Goal: Find specific page/section: Find specific page/section

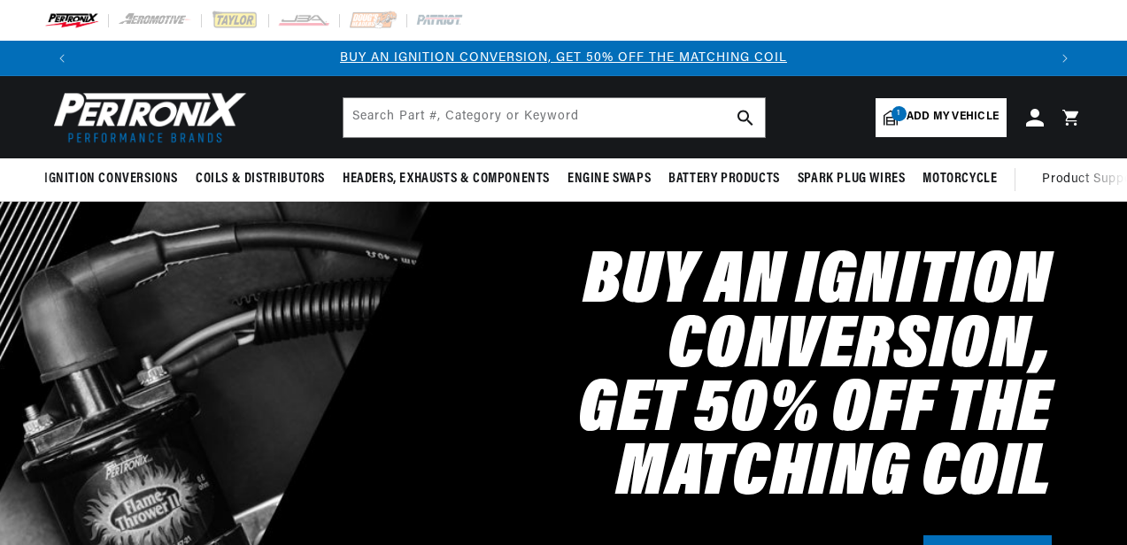
select select "1968"
select select "Ford"
select select "Mustang"
select select "302cid-5.0L"
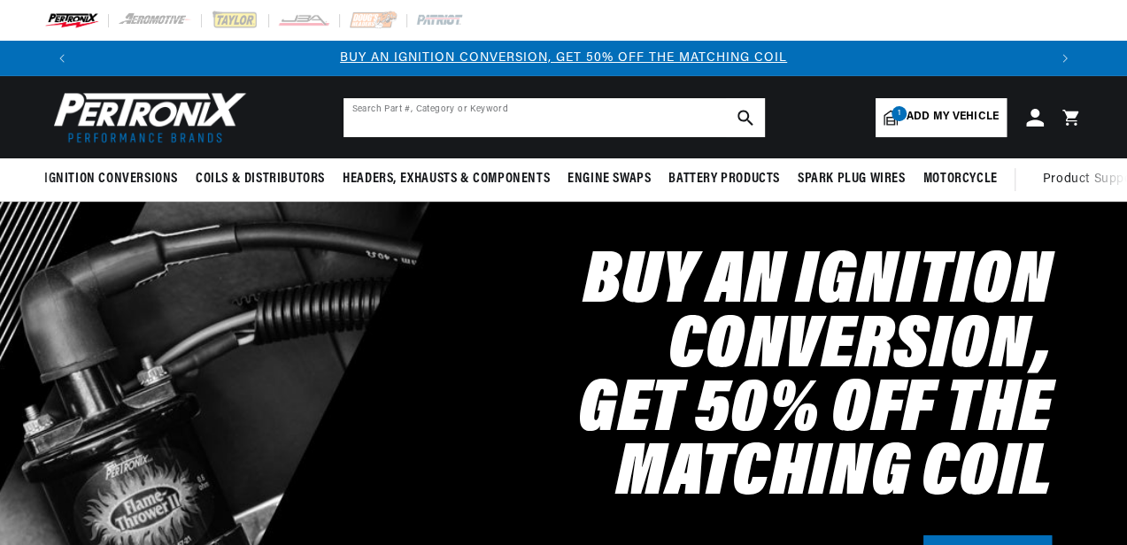
click at [402, 113] on input "text" at bounding box center [554, 117] width 421 height 39
paste input "D1300700"
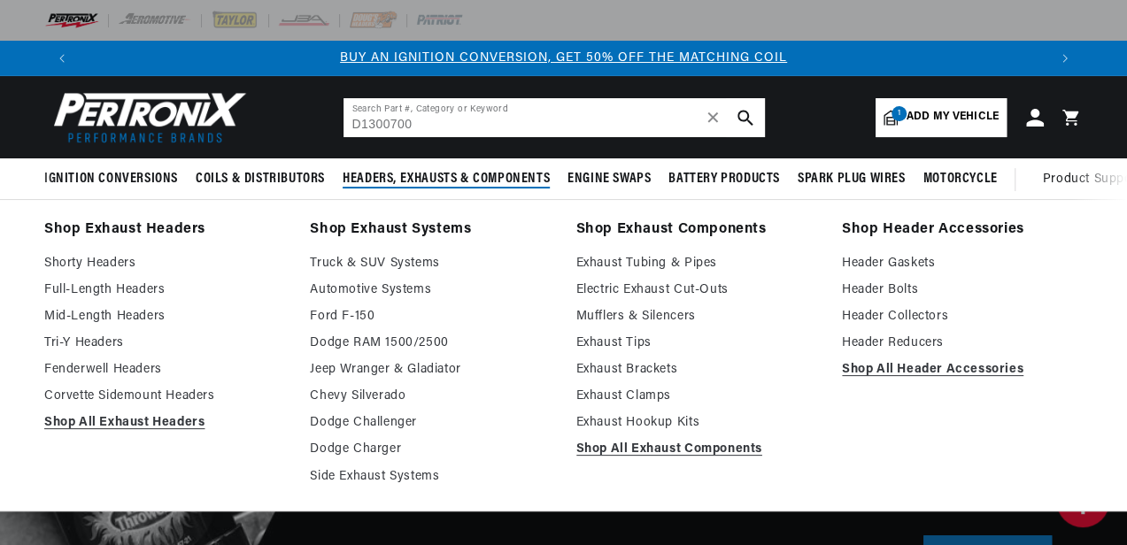
type input "D1300700"
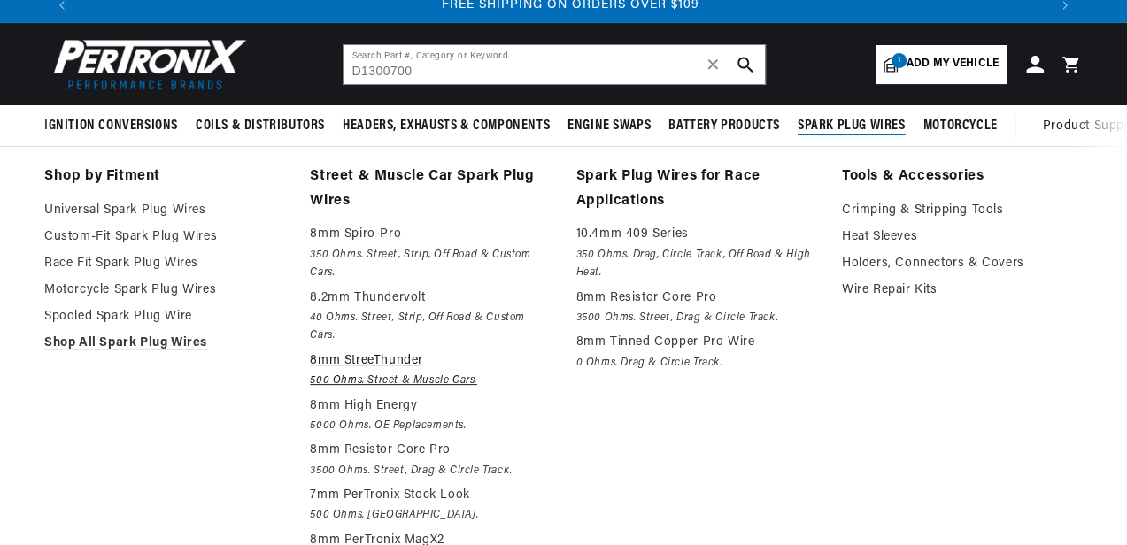
scroll to position [0, 1935]
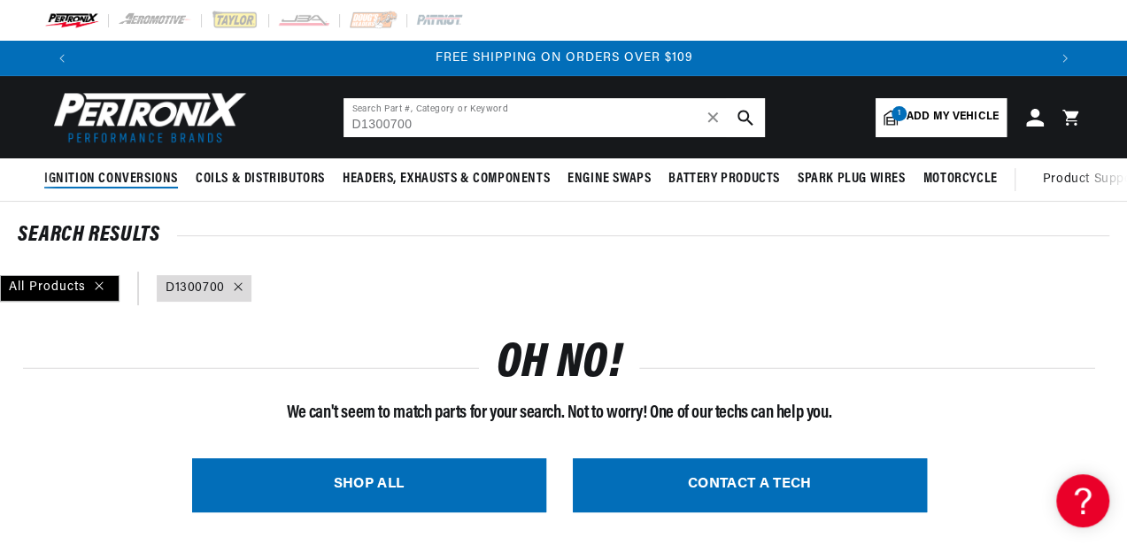
drag, startPoint x: 444, startPoint y: 120, endPoint x: 89, endPoint y: 173, distance: 359.9
click at [98, 173] on sticky-header "Ignition Conversions Shop by Feature Ignitor© The Original Ignitor© Ignitor© II…" at bounding box center [563, 139] width 1127 height 126
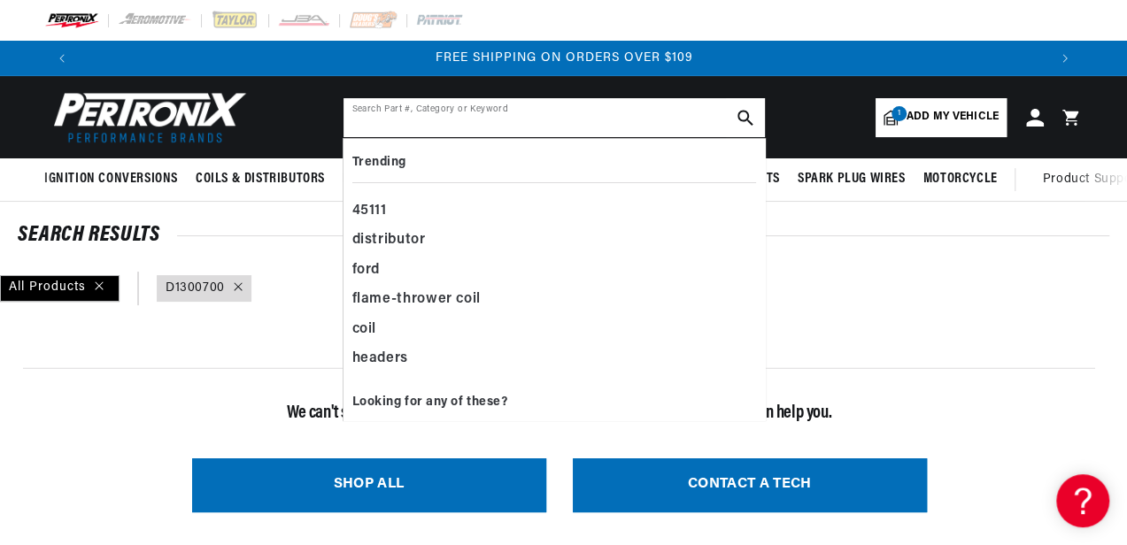
click at [373, 128] on input "text" at bounding box center [554, 117] width 421 height 39
paste input "DMP105"
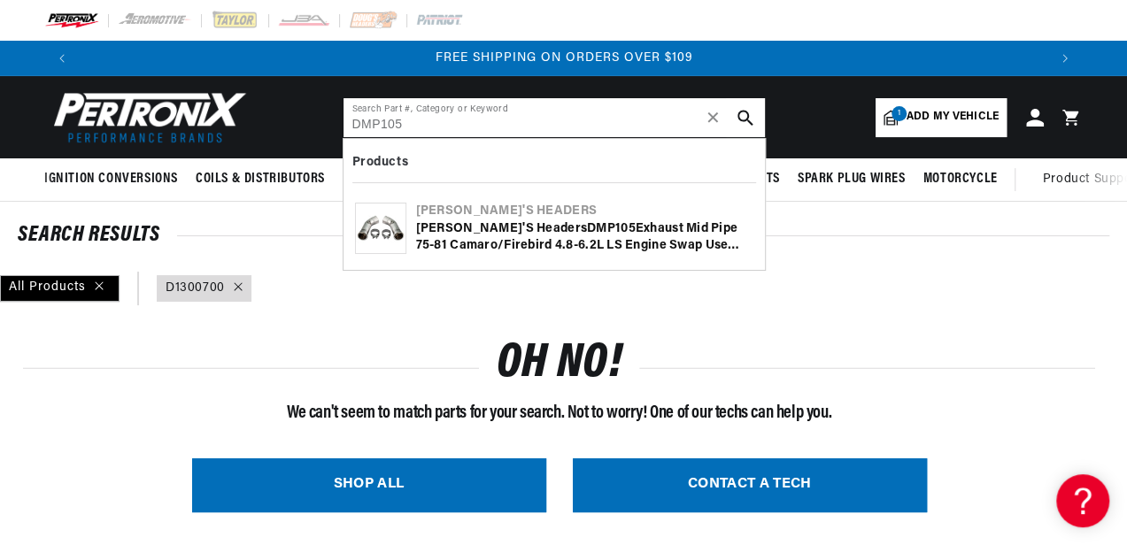
type input "DMP105"
click at [370, 234] on img at bounding box center [381, 229] width 50 height 50
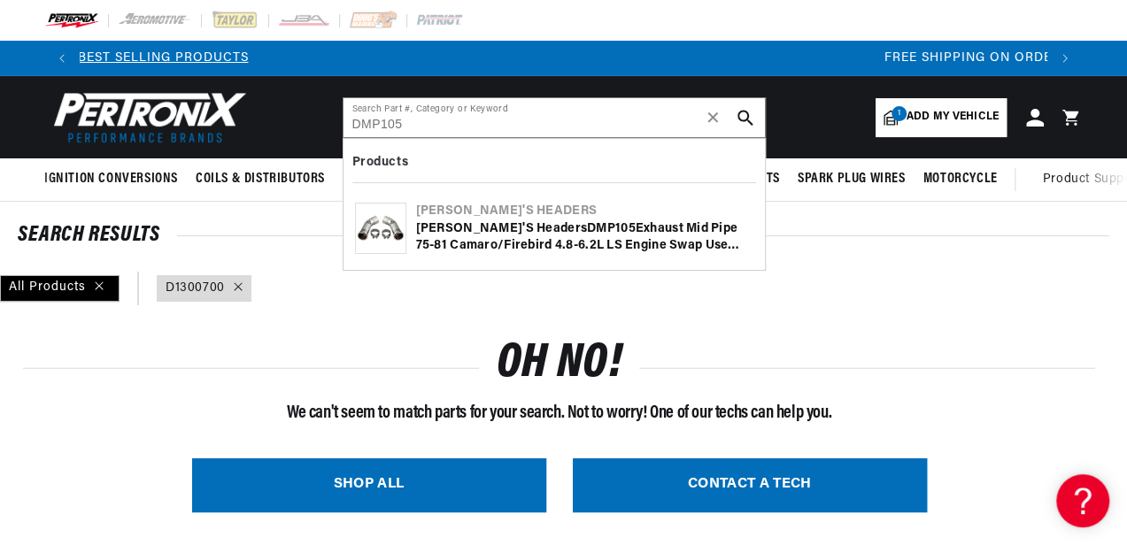
scroll to position [0, 584]
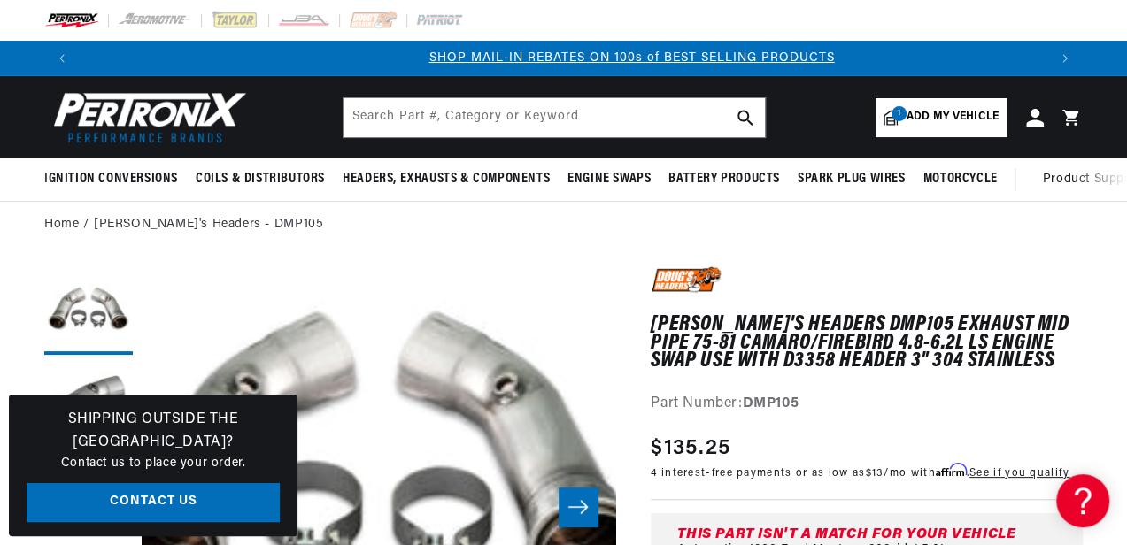
scroll to position [0, 967]
click at [913, 113] on span "Add my vehicle" at bounding box center [953, 117] width 92 height 17
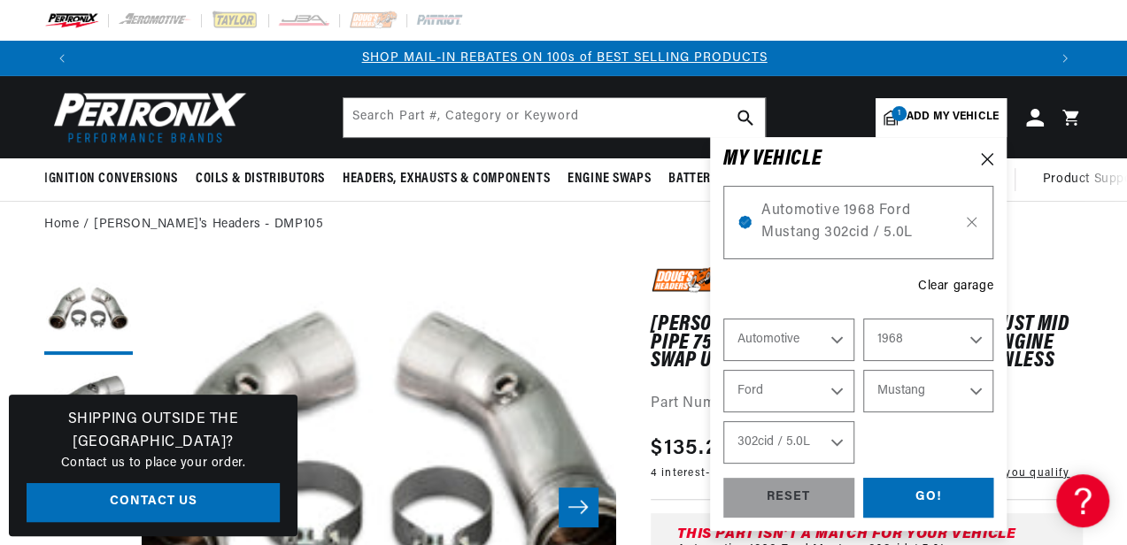
select select "Year"
select select "Make"
select select "Model"
select select "Engine"
click at [978, 163] on div "MY VEHICLE" at bounding box center [858, 160] width 270 height 18
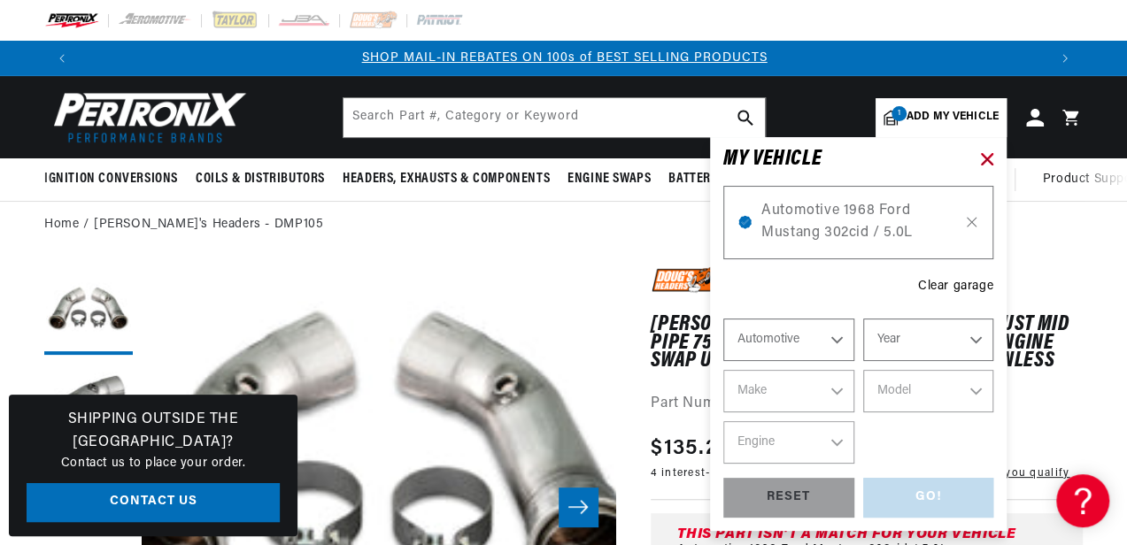
click at [988, 158] on icon at bounding box center [987, 159] width 12 height 12
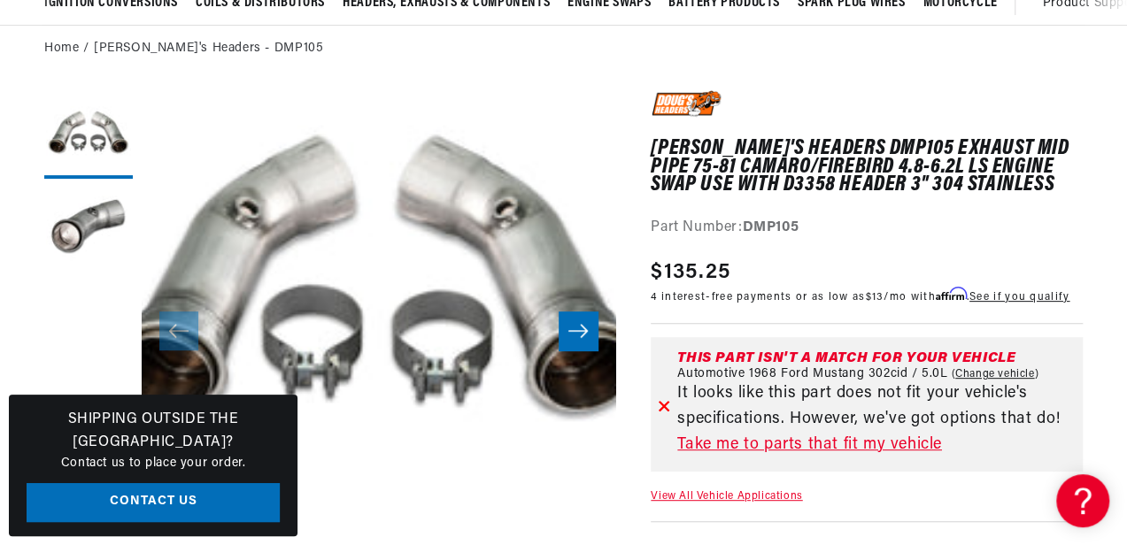
scroll to position [177, 0]
click at [662, 405] on icon at bounding box center [665, 405] width 10 height 10
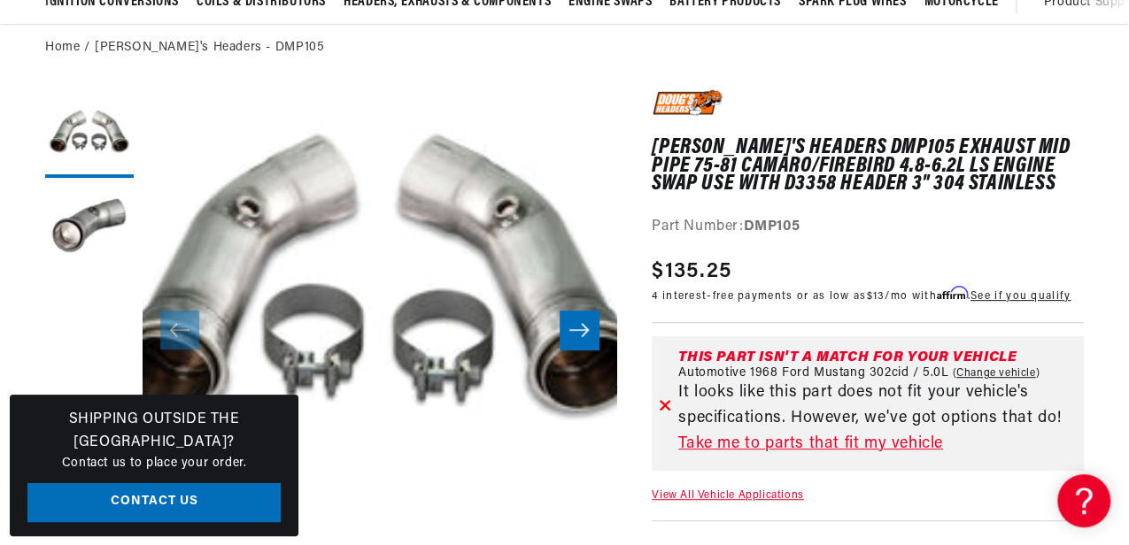
scroll to position [0, 1935]
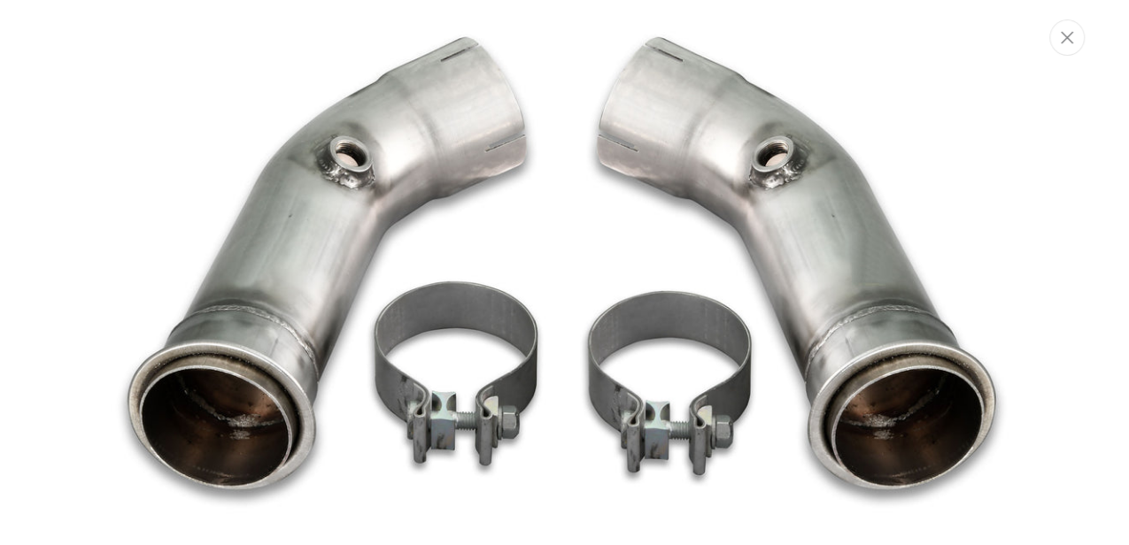
scroll to position [0, 969]
click at [529, 298] on img "Media gallery" at bounding box center [564, 274] width 934 height 934
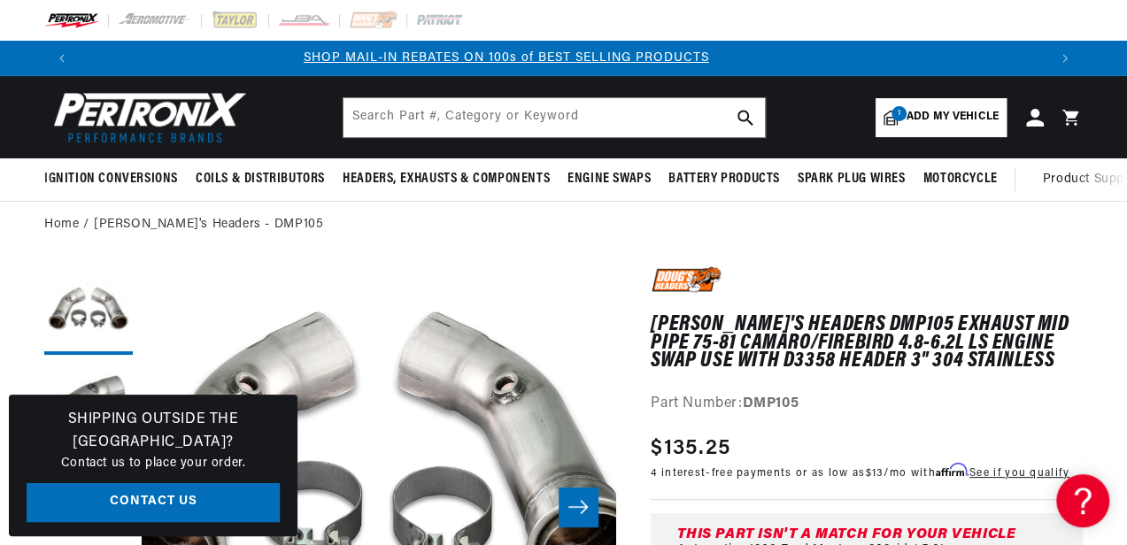
scroll to position [0, 0]
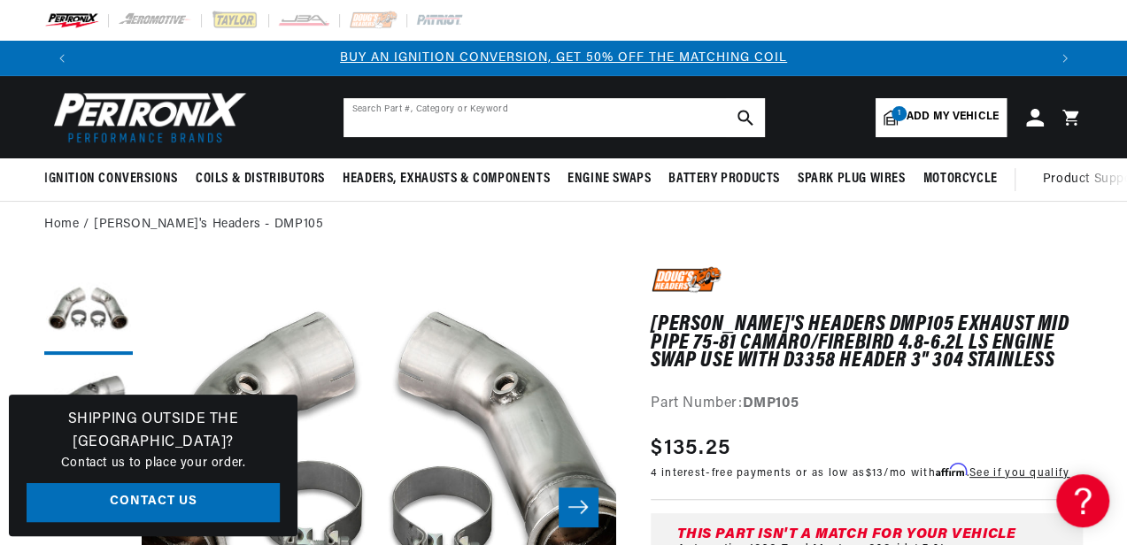
click at [367, 109] on input "text" at bounding box center [554, 117] width 421 height 39
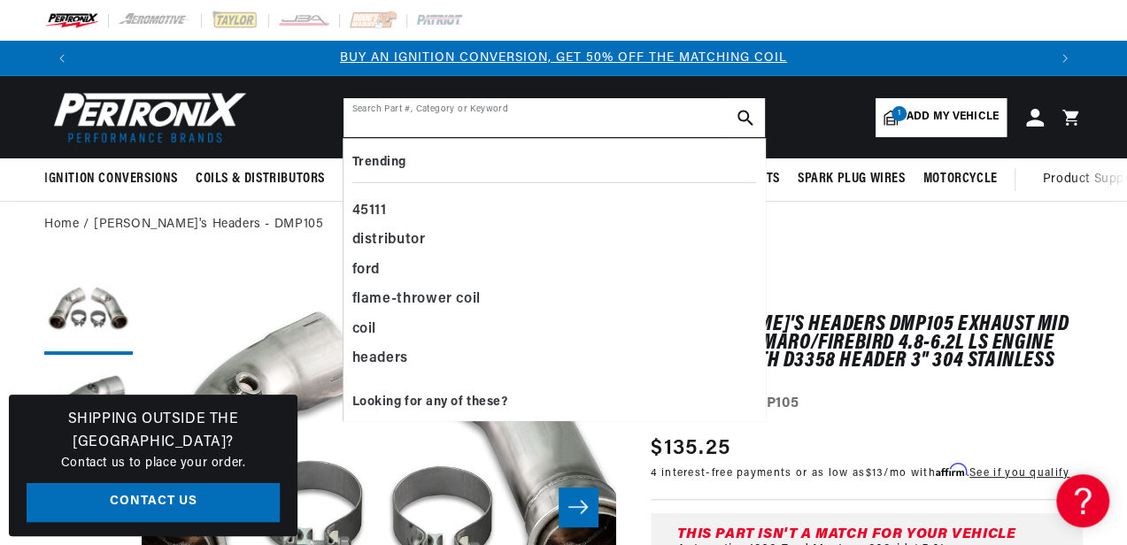
paste input "D130710"
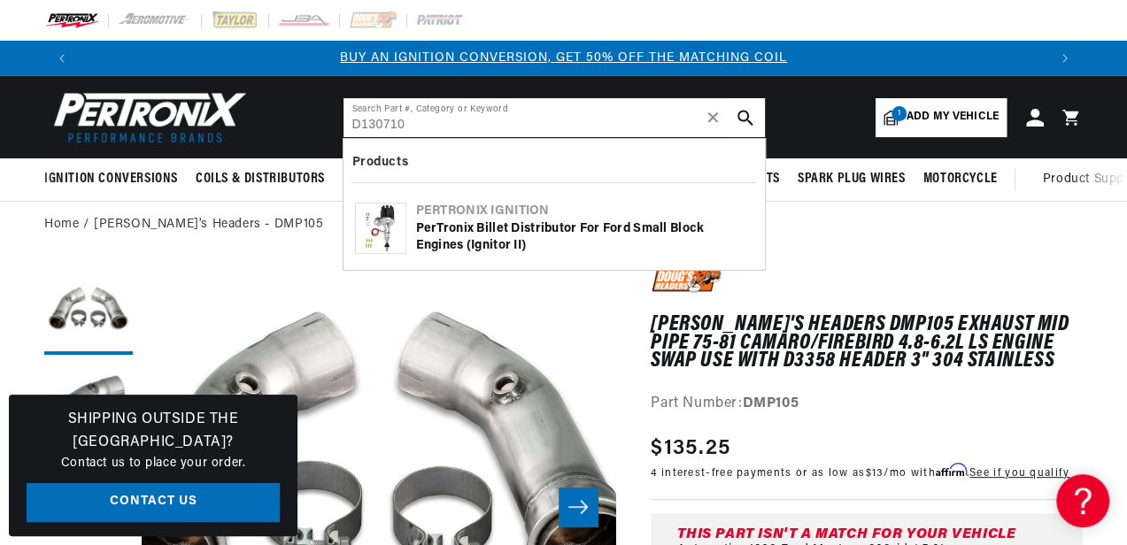
type input "D130710"
click at [383, 223] on img at bounding box center [381, 229] width 50 height 50
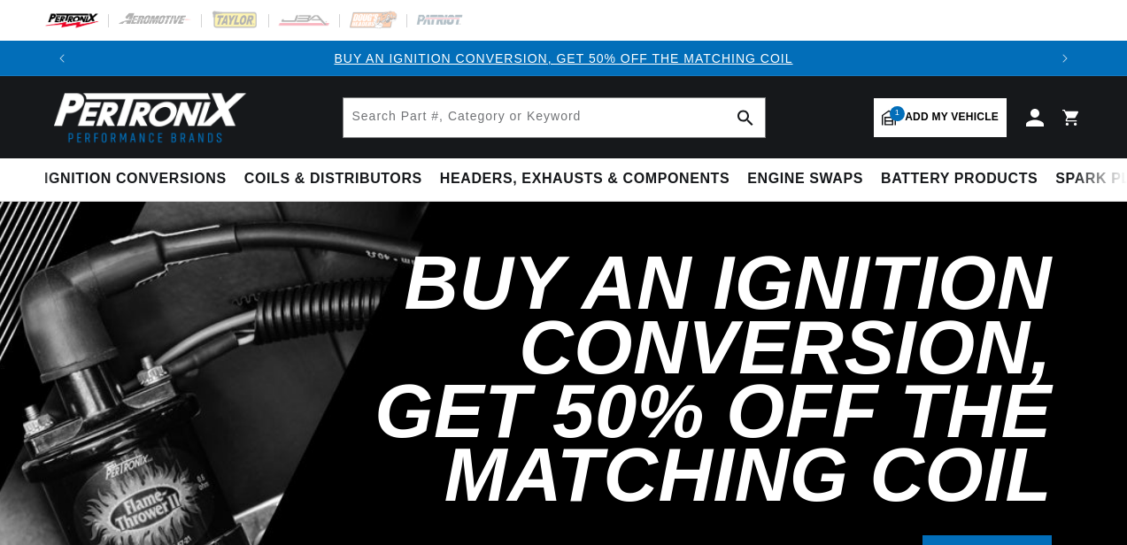
select select "1968"
select select "Ford"
select select "Mustang"
select select "302cid-5.0L"
